Goal: Communication & Community: Participate in discussion

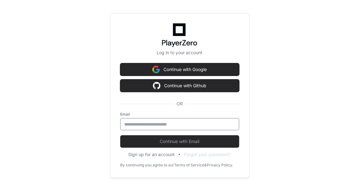
click at [148, 123] on input "email" at bounding box center [179, 124] width 111 height 6
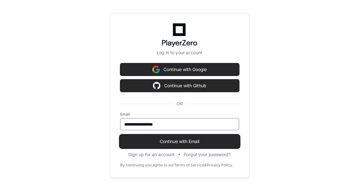
type input "**********"
click at [158, 144] on span "Continue with Email" at bounding box center [179, 141] width 119 height 6
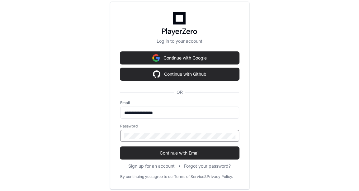
click at [120, 147] on button "Continue with Email" at bounding box center [179, 153] width 119 height 12
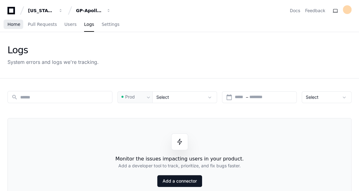
click at [15, 30] on link "Home" at bounding box center [13, 24] width 13 height 14
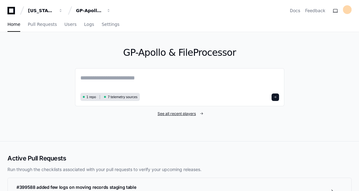
click at [179, 114] on span "See all recent players" at bounding box center [177, 113] width 38 height 5
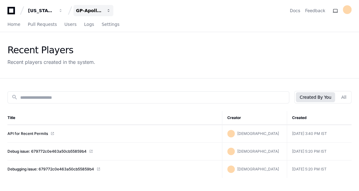
click at [92, 12] on div "GP-Apollo & FileProcessor" at bounding box center [89, 10] width 27 height 6
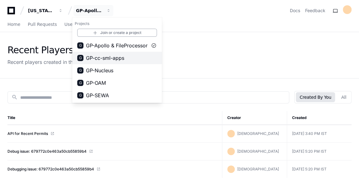
click at [108, 52] on button "G GP-cc-sml-apps" at bounding box center [117, 58] width 90 height 12
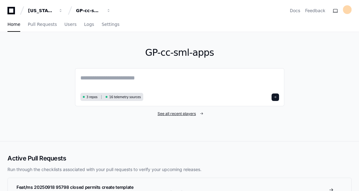
click at [189, 113] on span "See all recent players" at bounding box center [177, 113] width 38 height 5
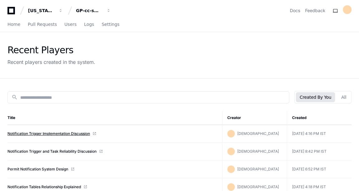
click at [62, 131] on link "Notification Trigger Implementation Discussion" at bounding box center [48, 133] width 83 height 5
click at [51, 135] on link "Notification Trigger Implementation Discussion" at bounding box center [48, 133] width 83 height 5
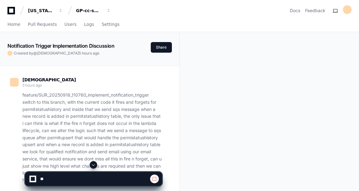
click at [94, 165] on span at bounding box center [93, 164] width 5 height 5
click at [94, 167] on span at bounding box center [93, 164] width 5 height 5
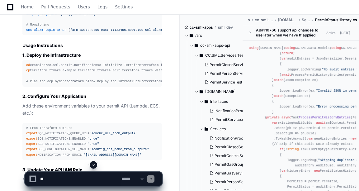
scroll to position [12997, 0]
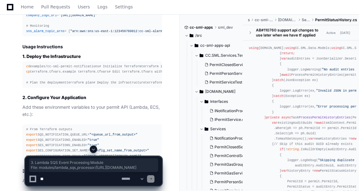
drag, startPoint x: 21, startPoint y: 62, endPoint x: 144, endPoint y: 73, distance: 123.7
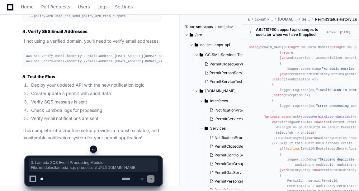
scroll to position [15506, 0]
click at [79, 178] on textarea at bounding box center [79, 179] width 81 height 14
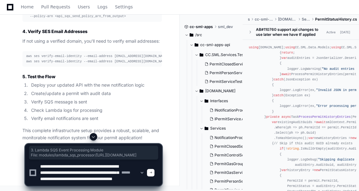
scroll to position [8, 0]
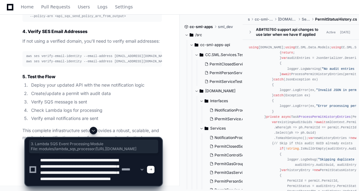
type textarea "**********"
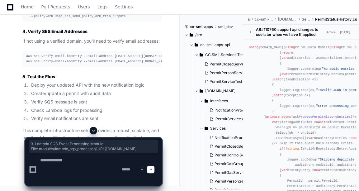
scroll to position [0, 0]
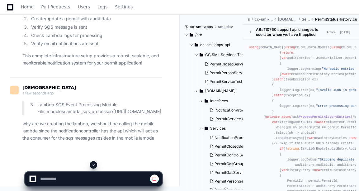
click at [93, 163] on span at bounding box center [93, 164] width 5 height 5
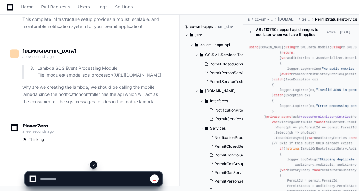
scroll to position [21325, 0]
click at [99, 69] on li "Lambda SQS Event Processing Module File: modules/lambda_sqs_processor/[URL][DOM…" at bounding box center [99, 72] width 127 height 14
click at [83, 65] on li "Lambda SQS Event Processing Module File: modules/lambda_sqs_processor/[URL][DOM…" at bounding box center [99, 72] width 127 height 14
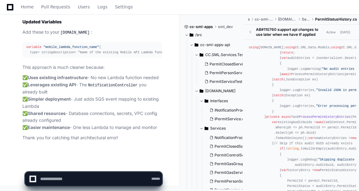
scroll to position [0, 0]
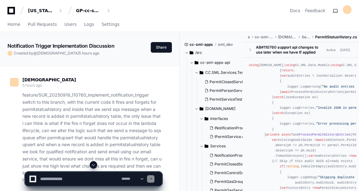
click at [94, 163] on span at bounding box center [93, 164] width 5 height 5
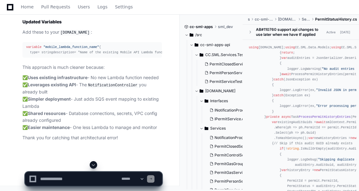
scroll to position [21553, 0]
